Goal: Task Accomplishment & Management: Use online tool/utility

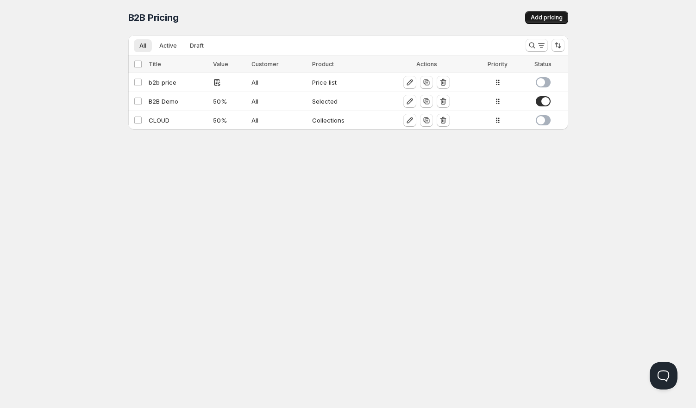
click at [556, 18] on span "Add pricing" at bounding box center [547, 17] width 32 height 7
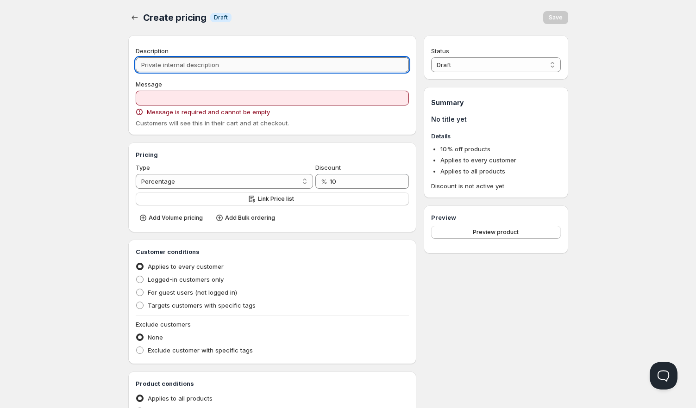
click at [183, 69] on input "Description" at bounding box center [273, 64] width 274 height 15
type input "gt"
type input "GT"
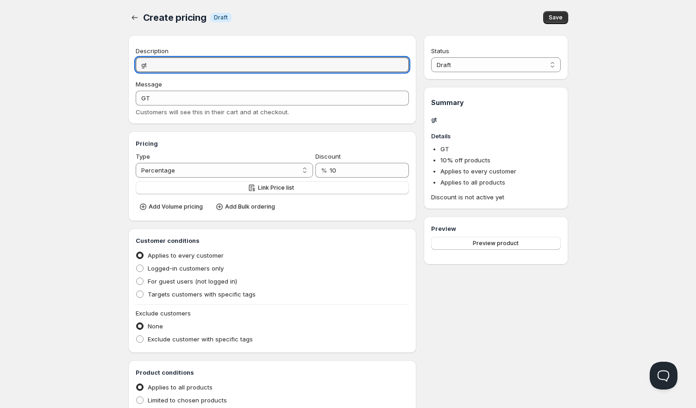
type input "gt"
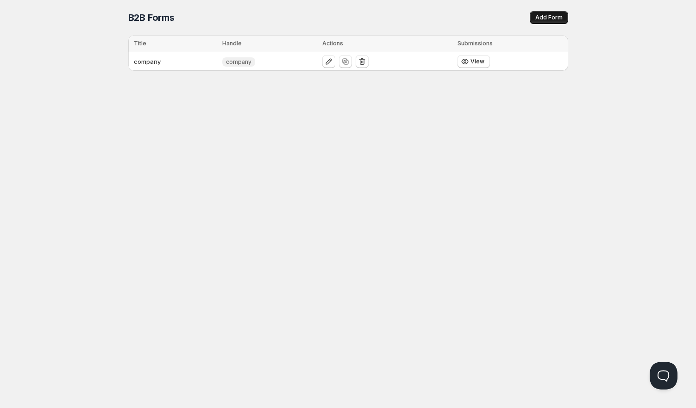
click at [551, 18] on span "Add Form" at bounding box center [548, 17] width 27 height 7
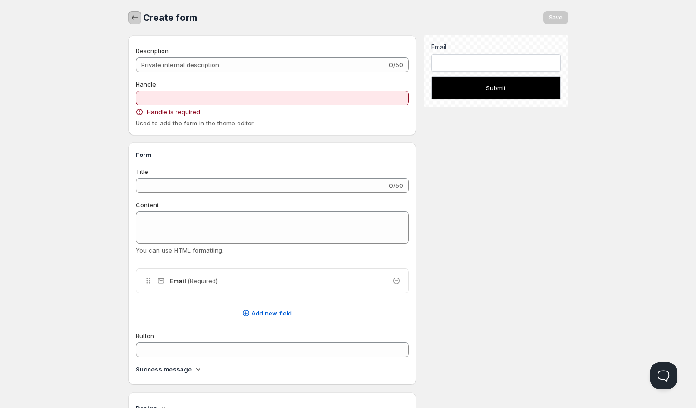
click at [129, 18] on button "button" at bounding box center [134, 17] width 13 height 13
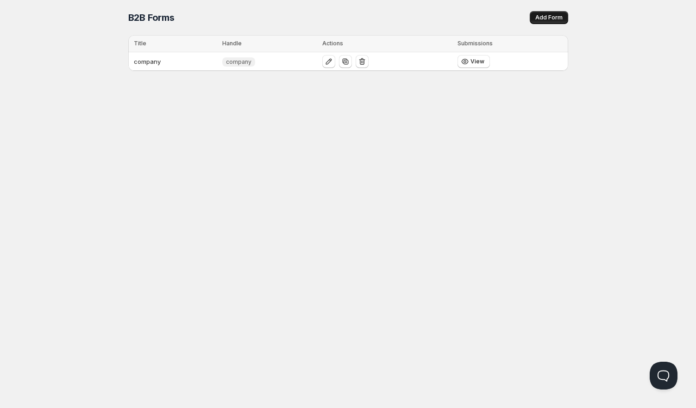
click at [554, 21] on button "Add Form" at bounding box center [549, 17] width 38 height 13
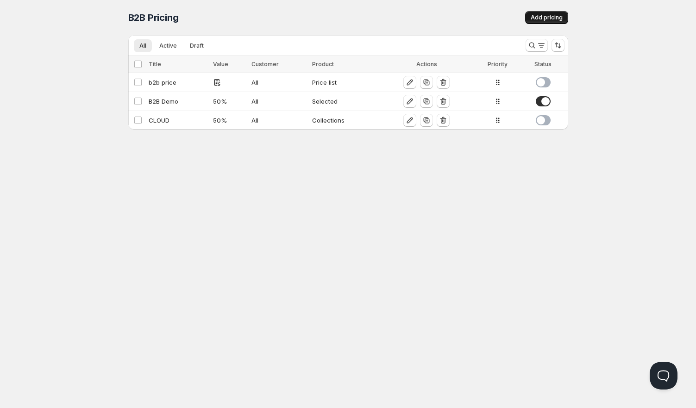
click at [540, 19] on span "Add pricing" at bounding box center [547, 17] width 32 height 7
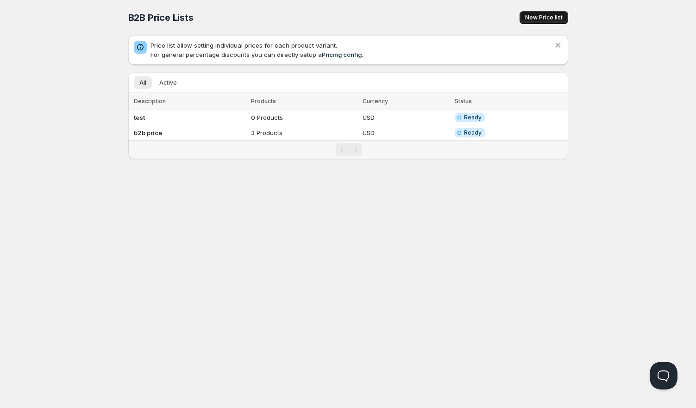
click at [540, 18] on span "New Price list" at bounding box center [544, 17] width 38 height 7
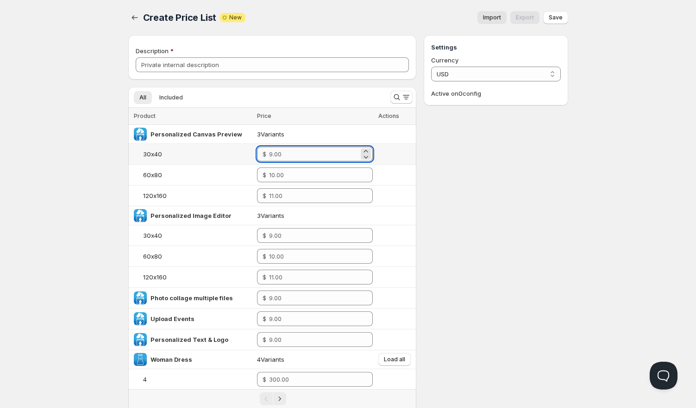
click at [285, 149] on input "number" at bounding box center [314, 154] width 90 height 15
type input "9"
